Goal: Navigation & Orientation: Find specific page/section

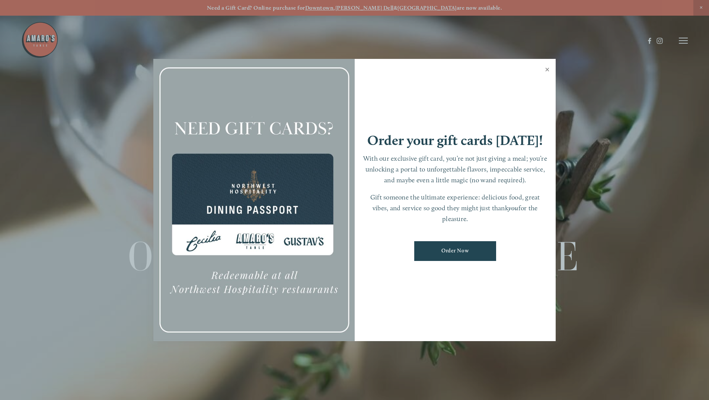
click at [547, 69] on link "Close" at bounding box center [547, 70] width 15 height 21
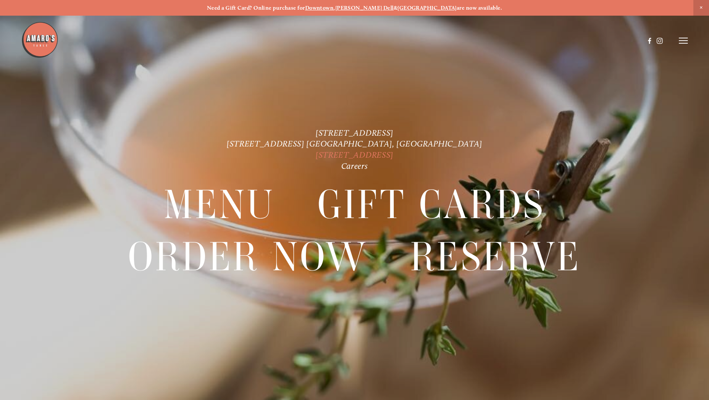
click at [372, 153] on link "[STREET_ADDRESS]" at bounding box center [355, 155] width 78 height 10
click at [686, 39] on icon at bounding box center [683, 40] width 9 height 7
click at [598, 40] on span "Gallery" at bounding box center [604, 40] width 18 height 7
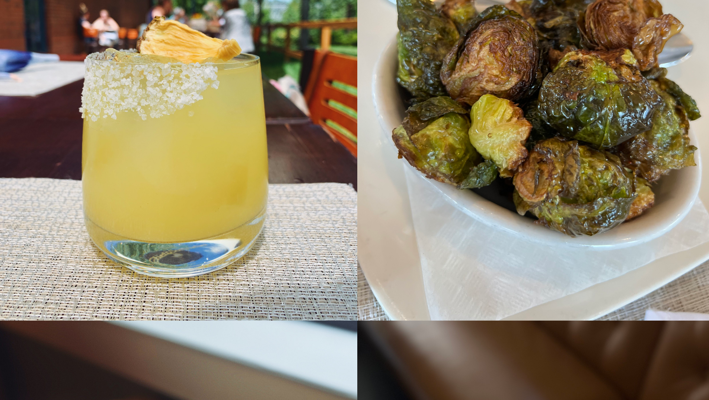
scroll to position [13814, 0]
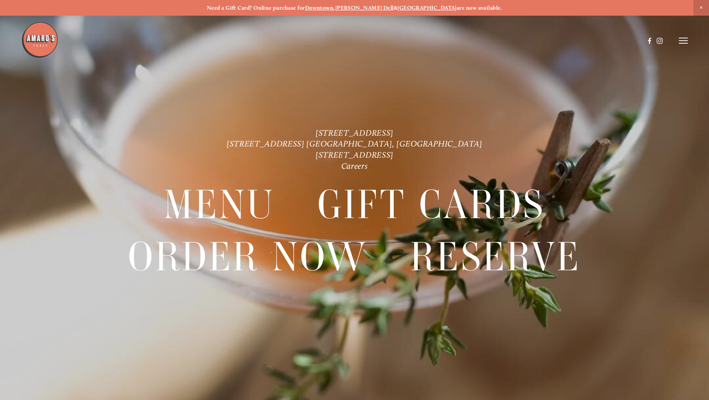
click at [685, 41] on icon at bounding box center [683, 40] width 9 height 7
click at [525, 40] on span "Menu" at bounding box center [527, 40] width 15 height 7
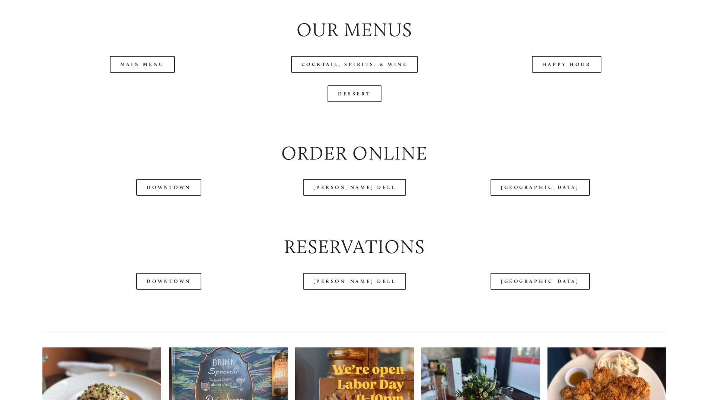
scroll to position [931, 0]
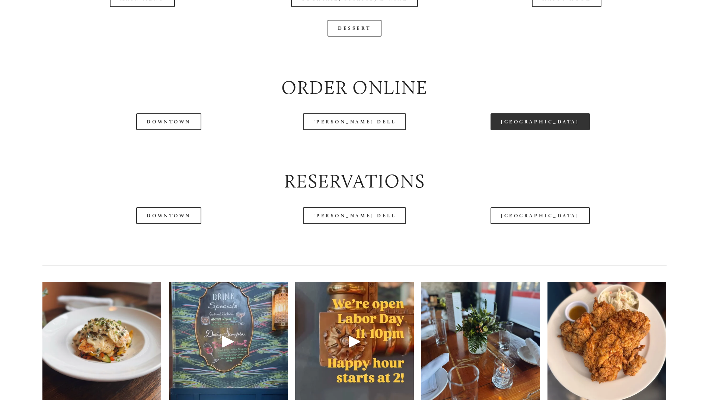
click at [550, 130] on link "[GEOGRAPHIC_DATA]" at bounding box center [540, 121] width 99 height 17
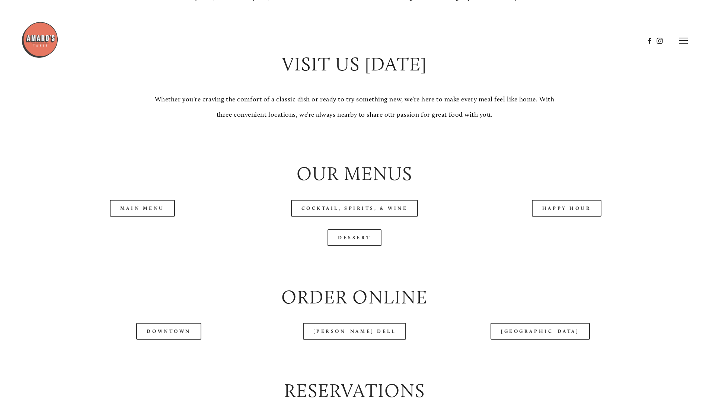
scroll to position [707, 0]
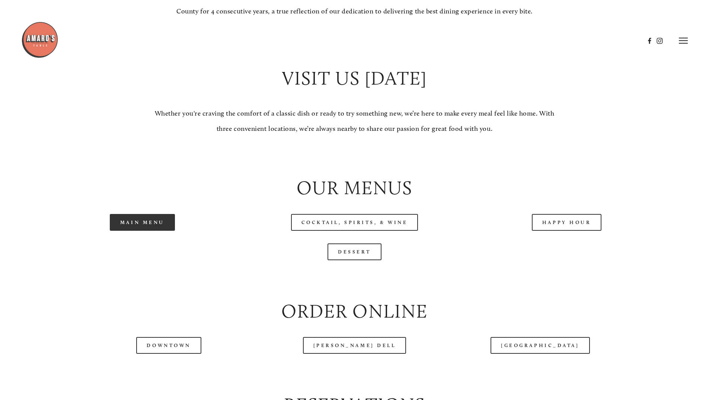
click at [130, 230] on link "Main Menu" at bounding box center [142, 222] width 65 height 17
